Goal: Task Accomplishment & Management: Use online tool/utility

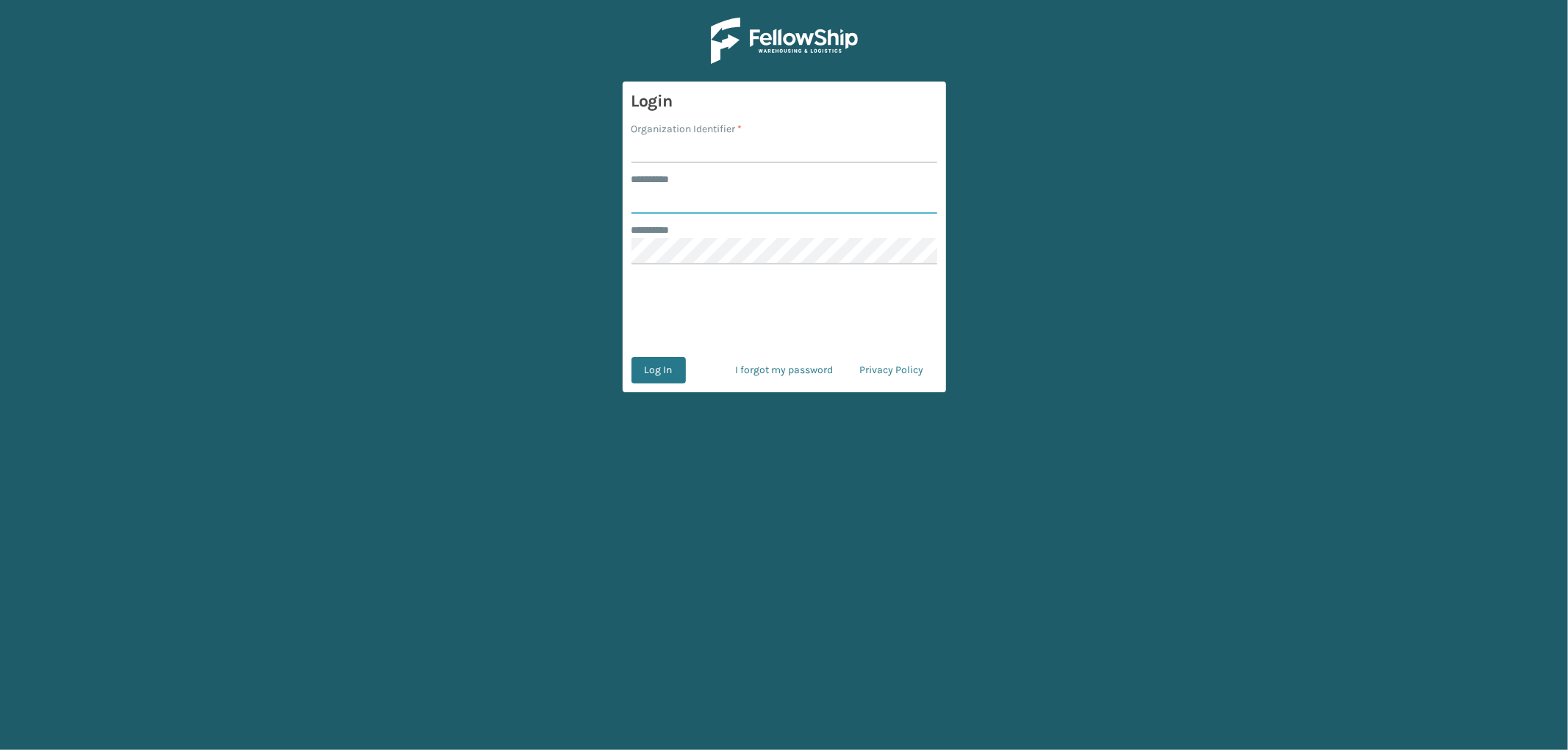
type input "*********"
click at [665, 151] on input "Organization Identifier *" at bounding box center [784, 150] width 305 height 27
type input "OAK"
click at [666, 369] on button "Log In" at bounding box center [658, 370] width 54 height 27
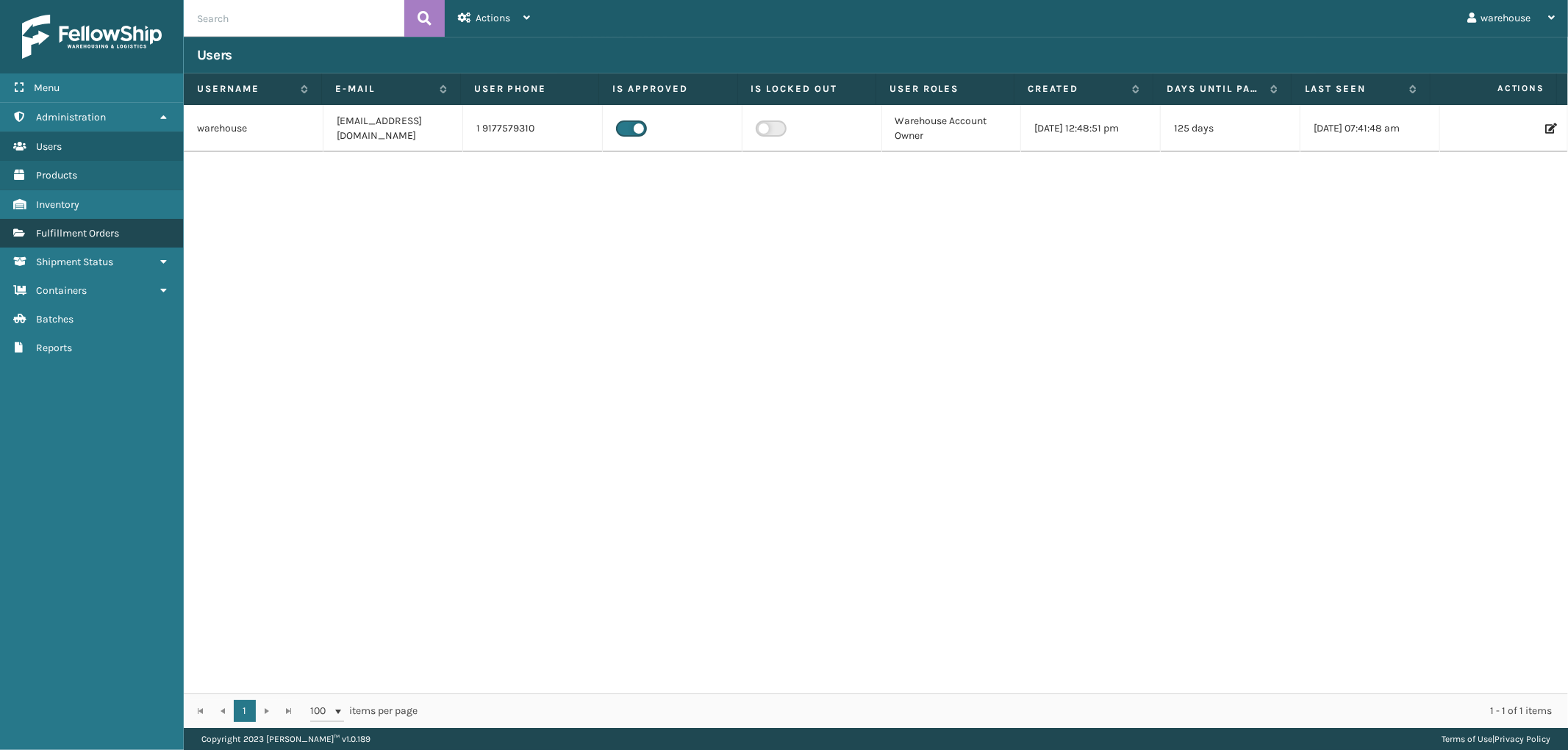
click at [126, 225] on link "Fulfillment Orders" at bounding box center [92, 232] width 183 height 28
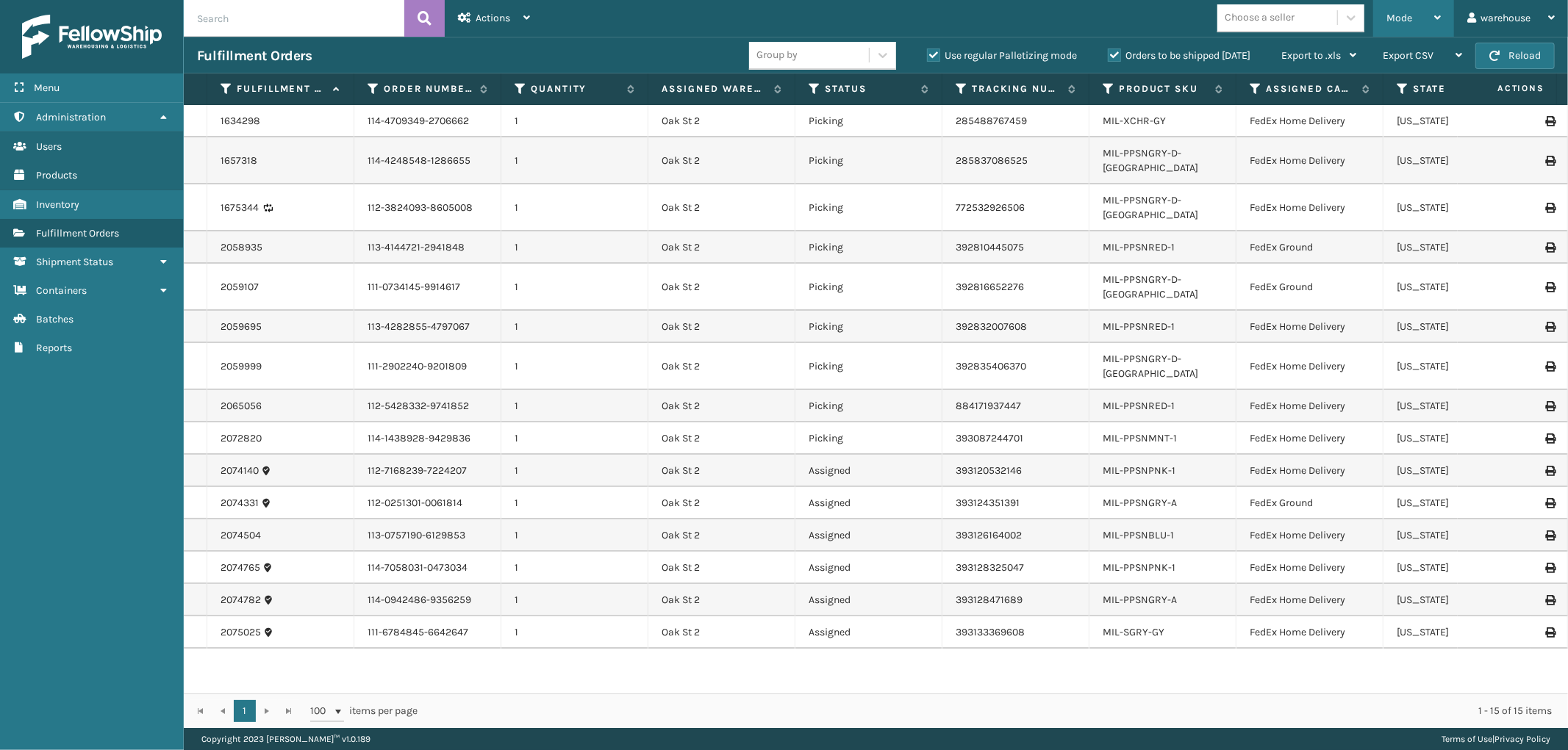
click at [1442, 19] on div "Mode Regular Mode Picking Mode Labeling Mode Palletizing Mode Exit Scan Mode" at bounding box center [1413, 18] width 81 height 36
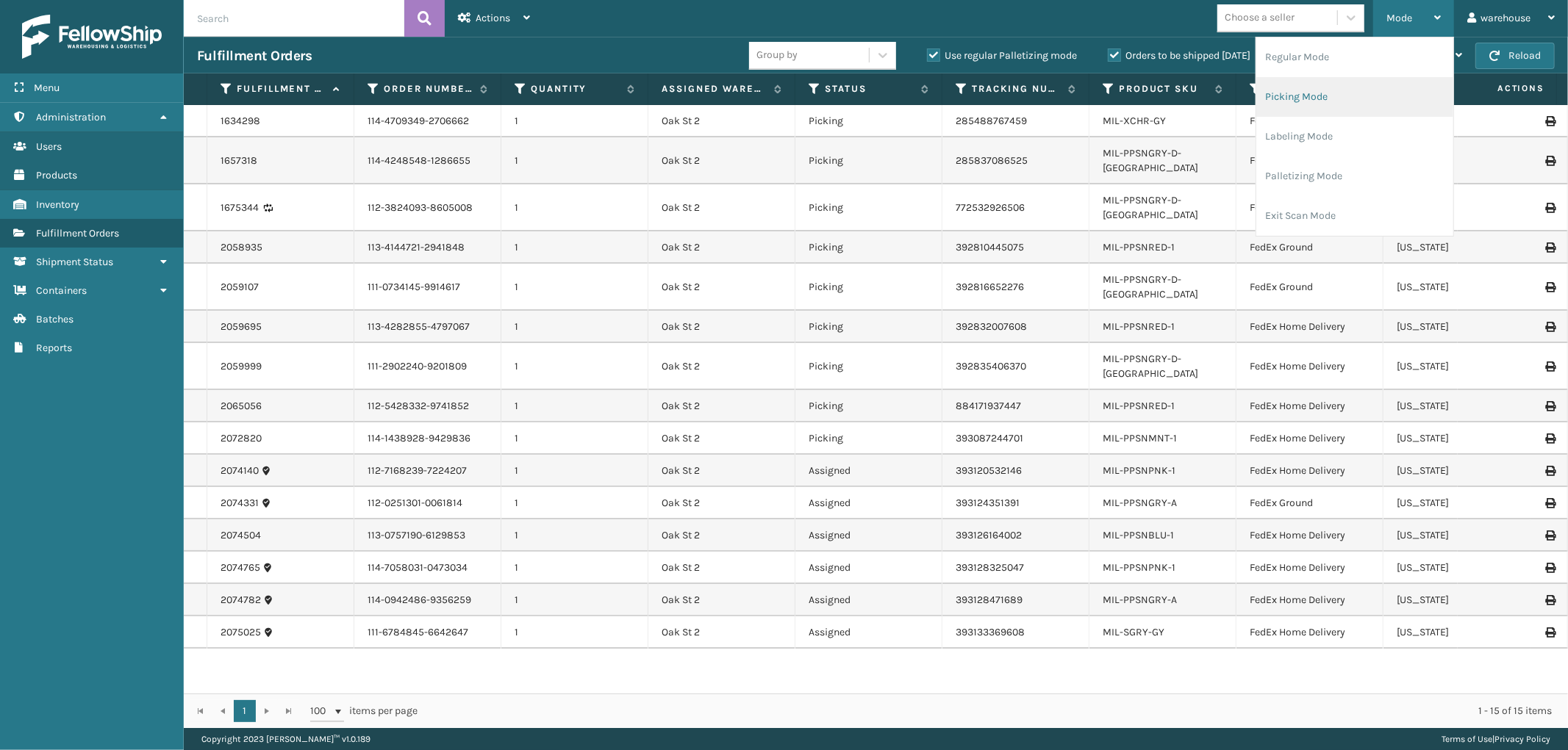
click at [1392, 85] on li "Picking Mode" at bounding box center [1354, 96] width 197 height 40
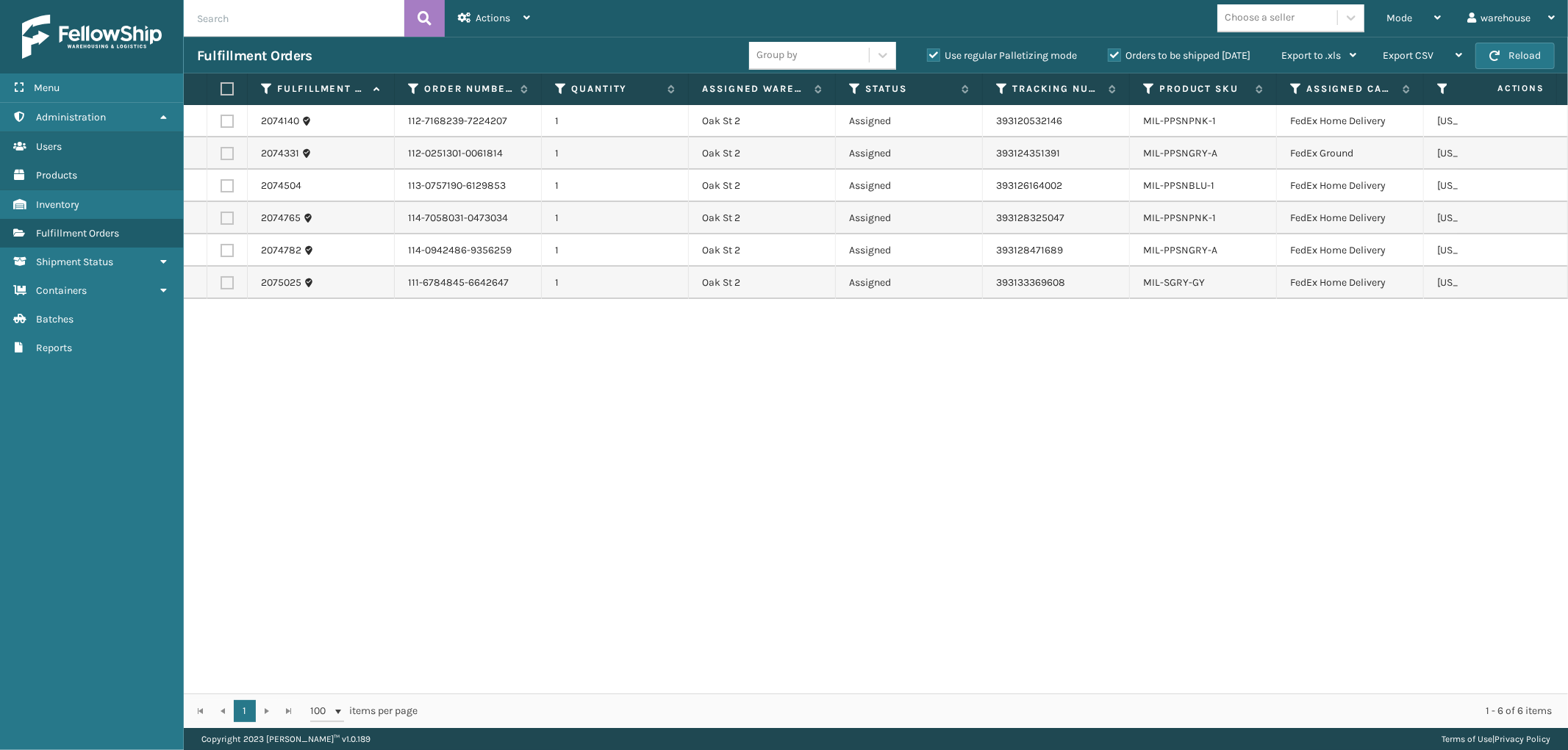
click at [229, 85] on label at bounding box center [224, 89] width 9 height 13
click at [221, 85] on input "checkbox" at bounding box center [220, 89] width 1 height 10
checkbox input "true"
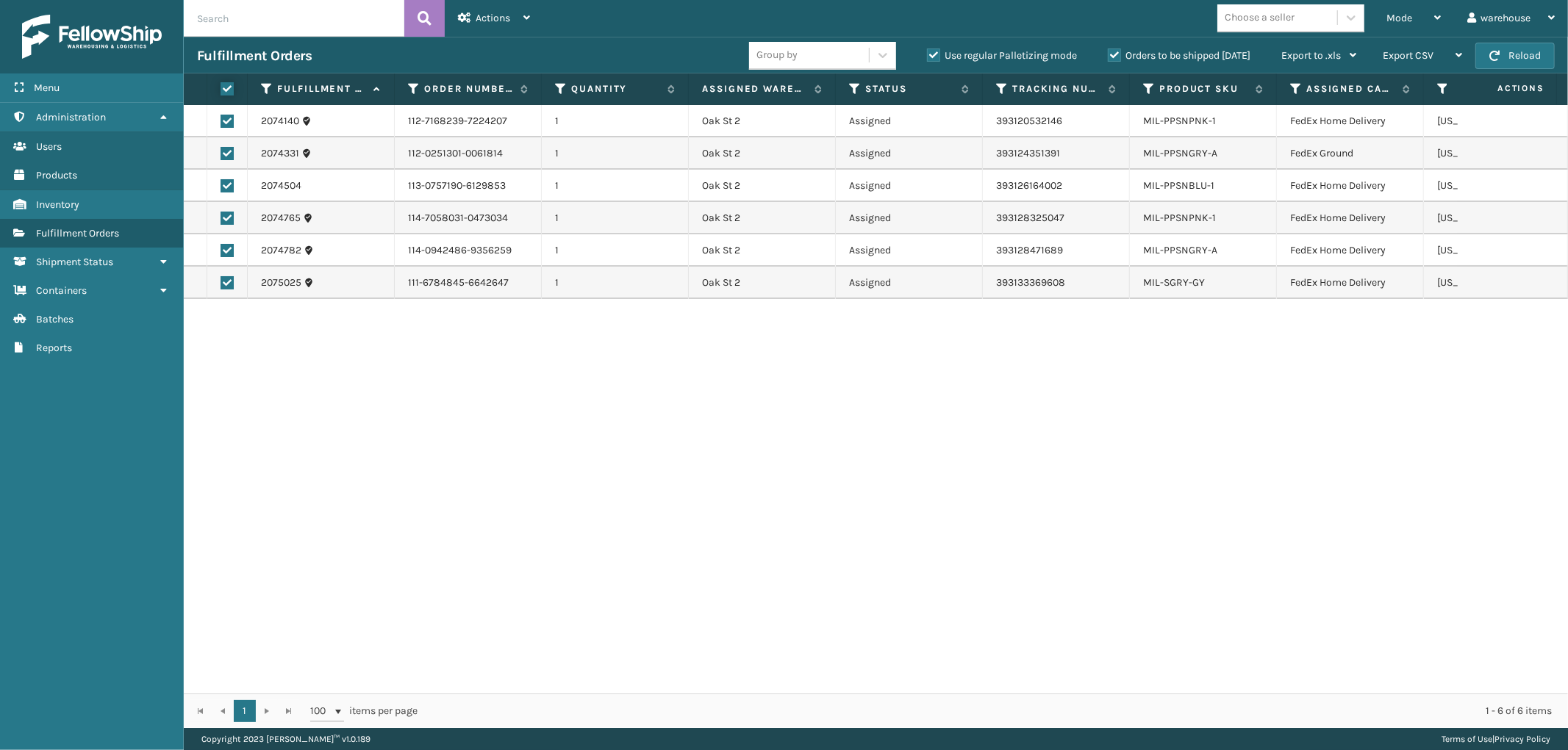
checkbox input "true"
click at [532, 19] on div "Actions Settings Remove All Filters Export Labels Create Picking Batch" at bounding box center [494, 18] width 99 height 36
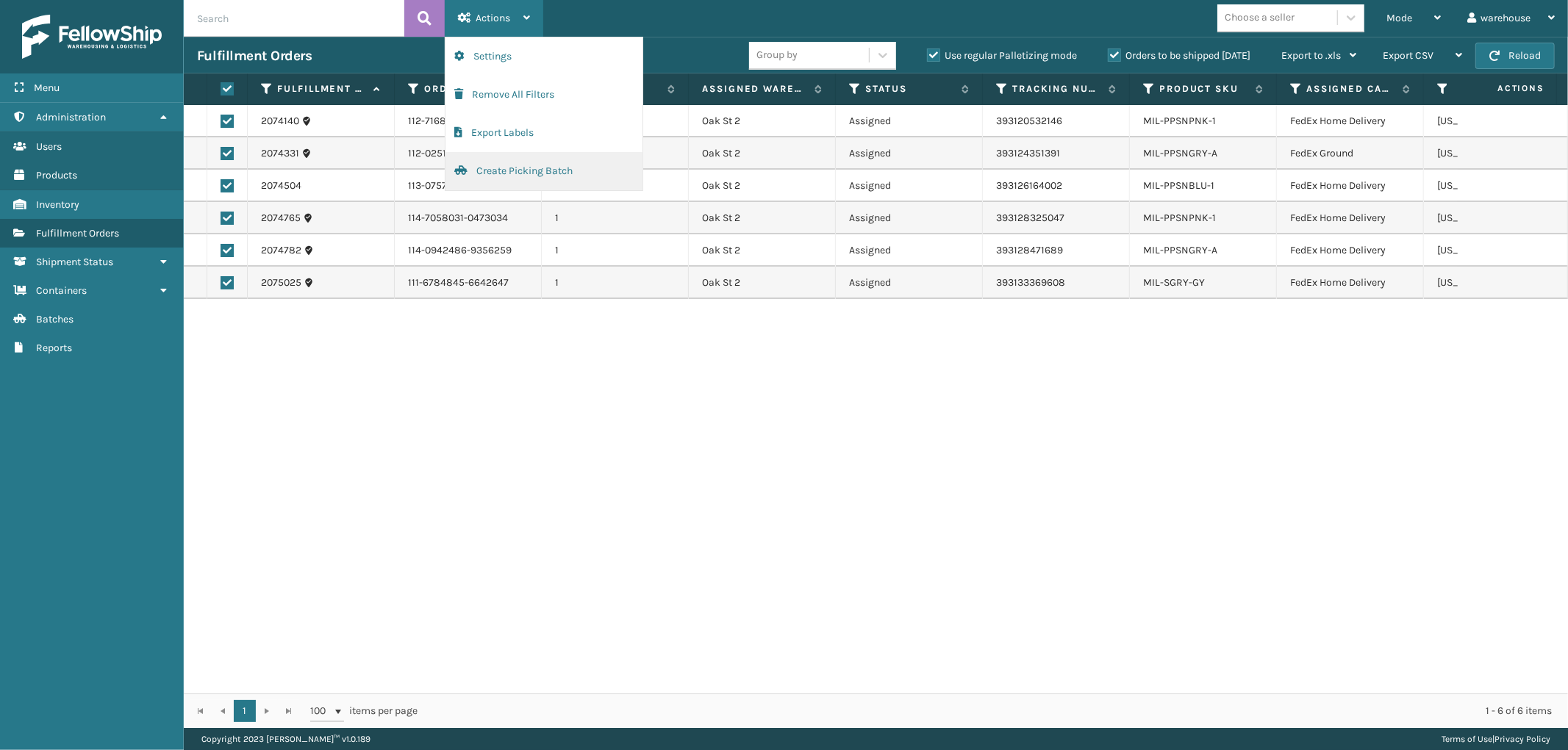
click at [516, 170] on button "Create Picking Batch" at bounding box center [544, 171] width 197 height 38
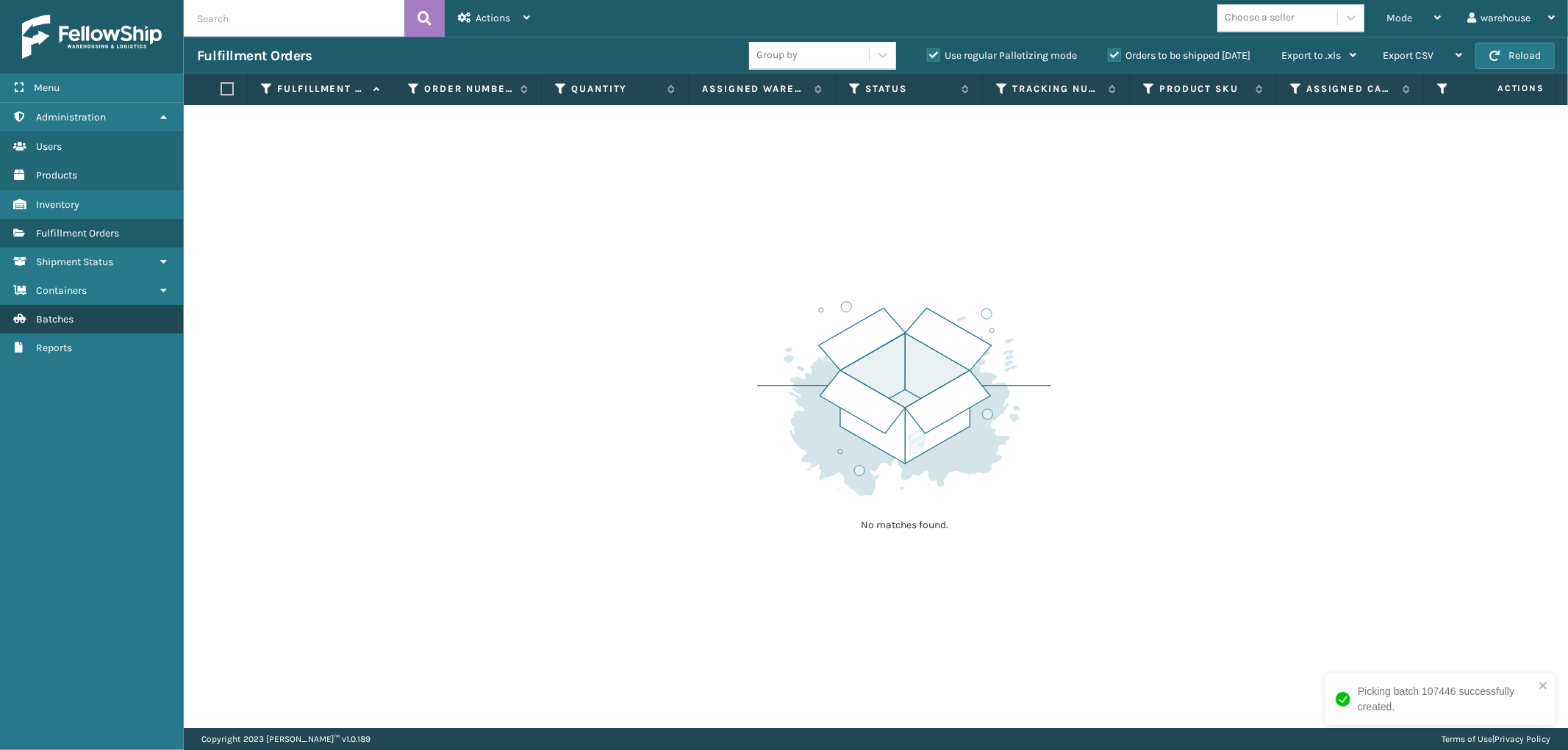
click at [99, 313] on link "Batches" at bounding box center [92, 318] width 183 height 28
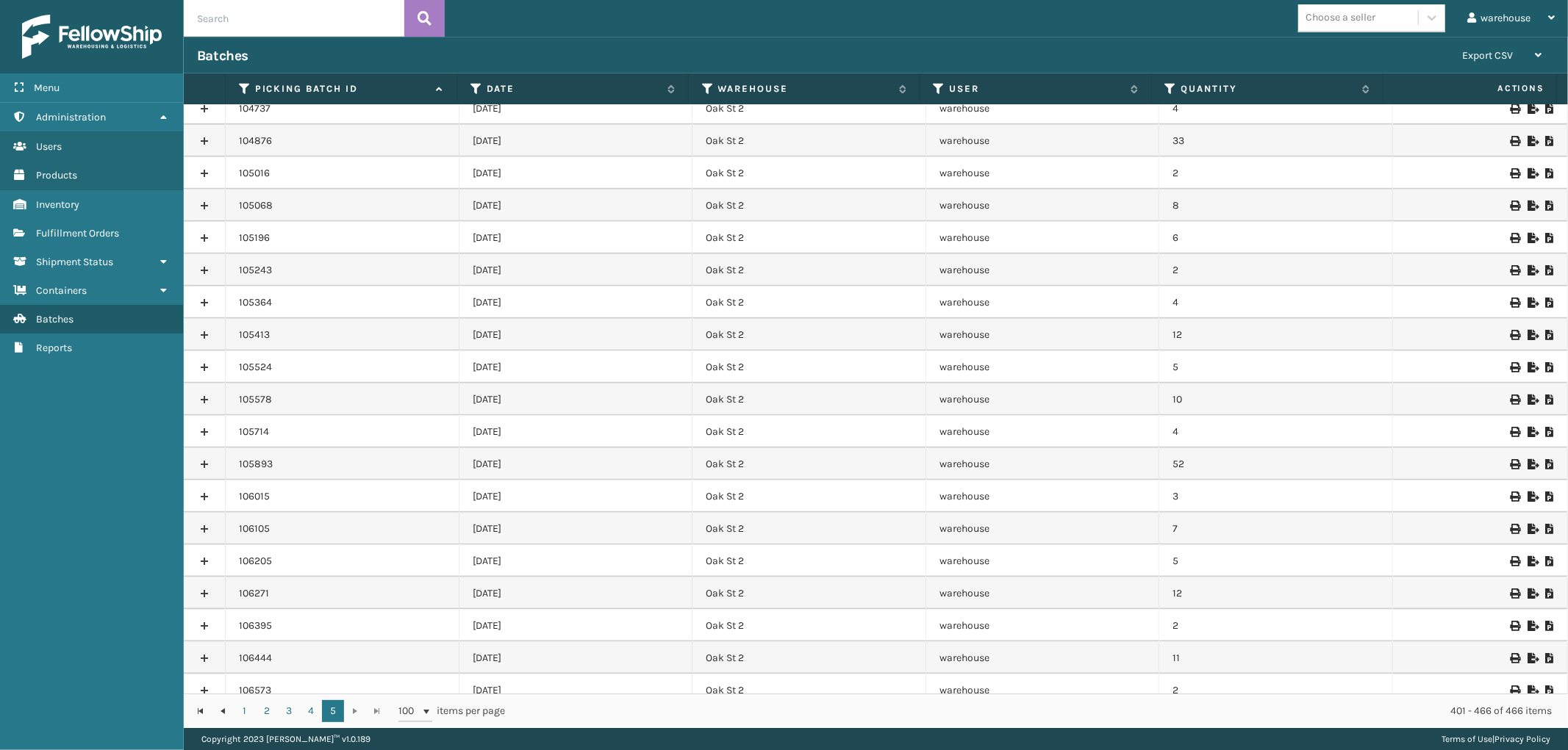
scroll to position [1544, 0]
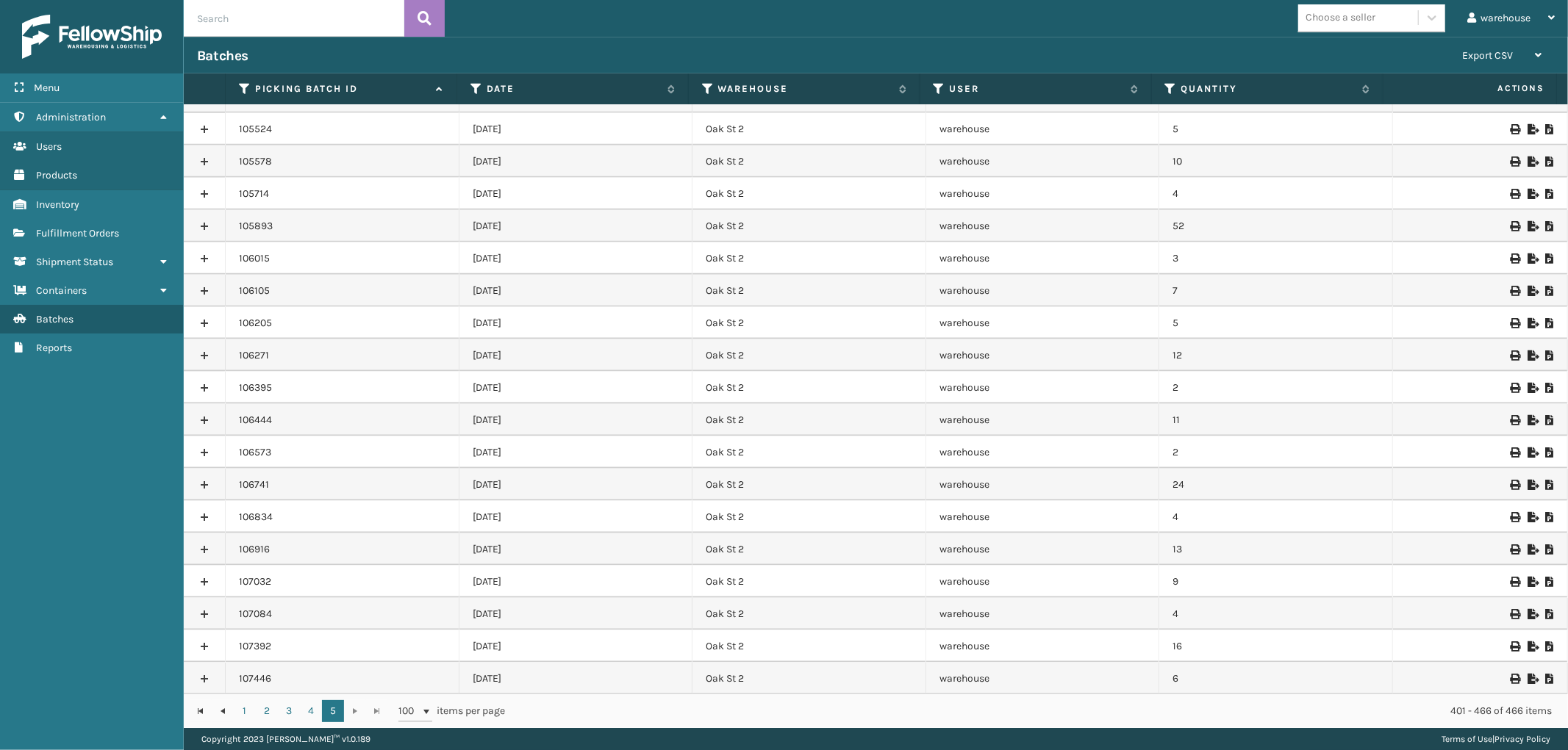
click at [1510, 678] on icon at bounding box center [1514, 679] width 9 height 11
